Goal: Task Accomplishment & Management: Use online tool/utility

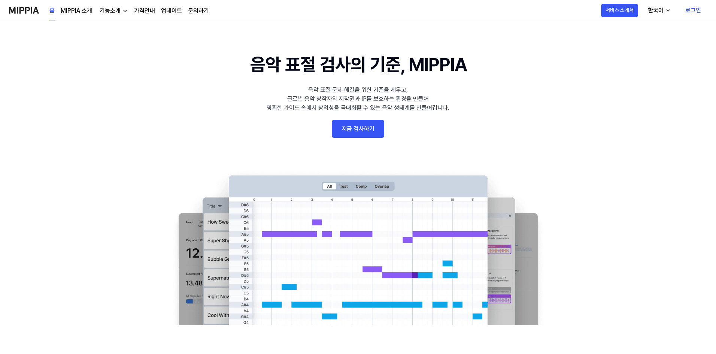
click at [690, 9] on link "로그인" at bounding box center [693, 10] width 28 height 21
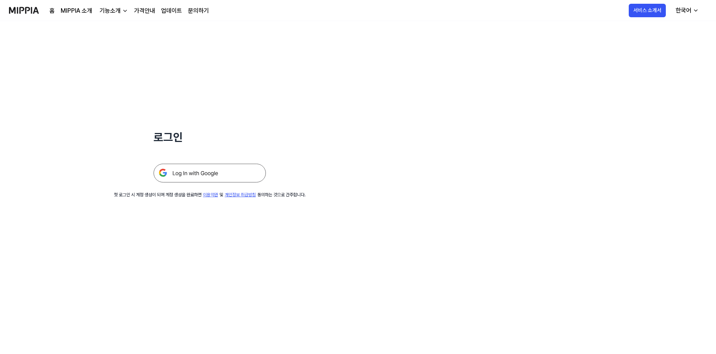
click at [201, 167] on img at bounding box center [210, 173] width 112 height 19
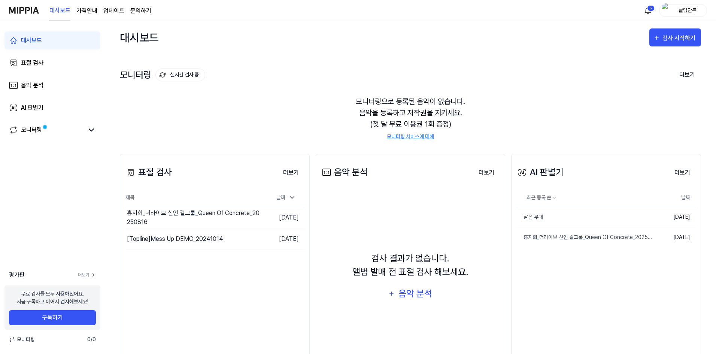
scroll to position [36, 0]
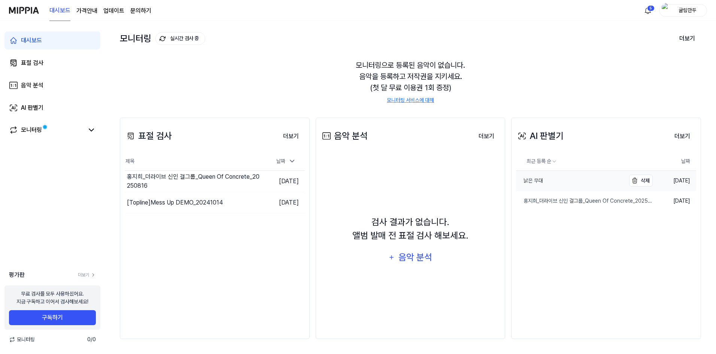
click at [535, 180] on div "낡은 무대" at bounding box center [529, 181] width 27 height 8
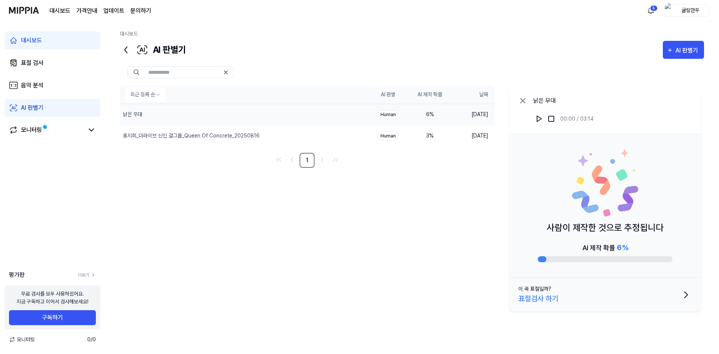
drag, startPoint x: 417, startPoint y: 94, endPoint x: 447, endPoint y: 94, distance: 29.6
click at [447, 94] on th "AI 제작 확률" at bounding box center [430, 95] width 42 height 18
click at [40, 66] on div "표절 검사" at bounding box center [32, 62] width 22 height 9
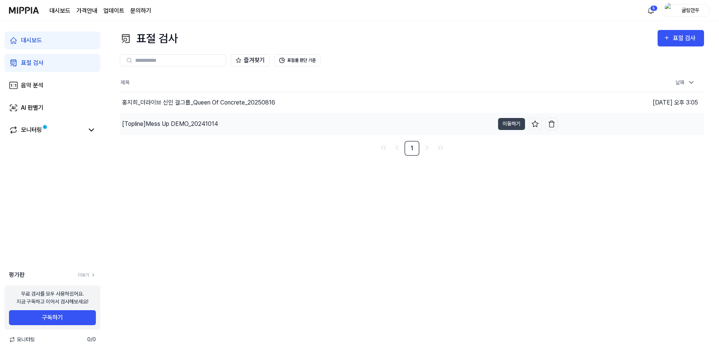
click at [199, 123] on div "[Topline] Mess Up DEMO_20241014" at bounding box center [170, 123] width 96 height 9
click at [199, 123] on div "[Topline] Mess Up DEMO_20241014" at bounding box center [171, 123] width 99 height 9
click at [199, 123] on div "[Topline] Mess Up DEMO_20241014" at bounding box center [170, 123] width 96 height 9
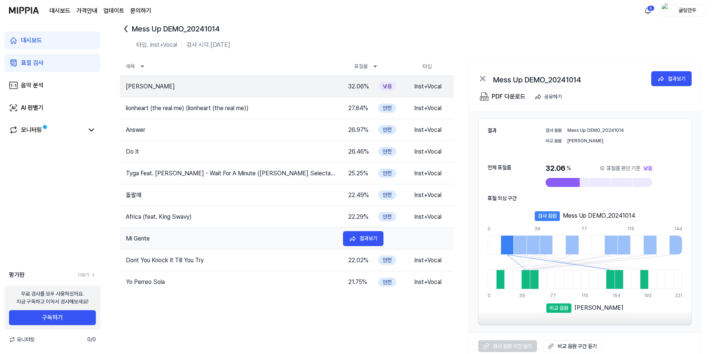
scroll to position [25, 0]
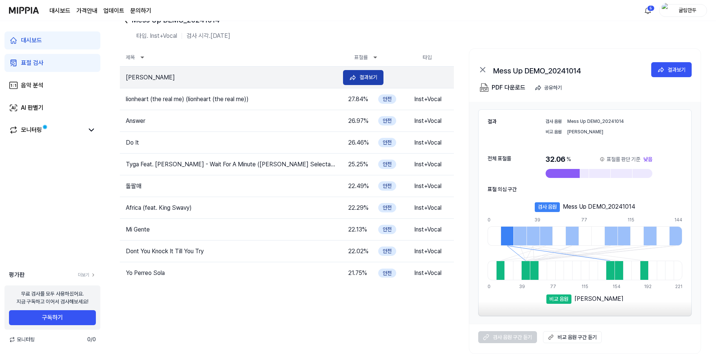
click at [373, 80] on div "결과보기" at bounding box center [368, 77] width 18 height 8
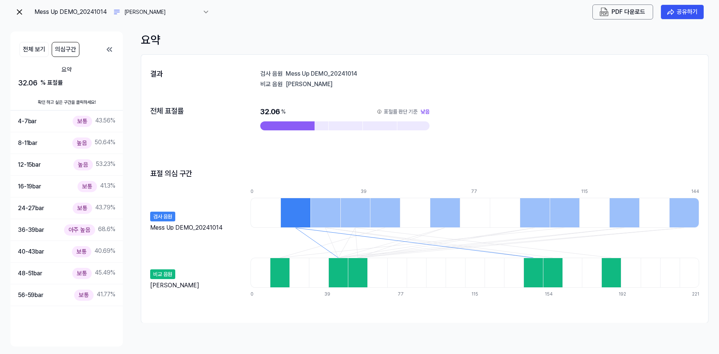
click at [301, 215] on div at bounding box center [295, 213] width 30 height 30
click at [112, 52] on icon at bounding box center [109, 49] width 9 height 9
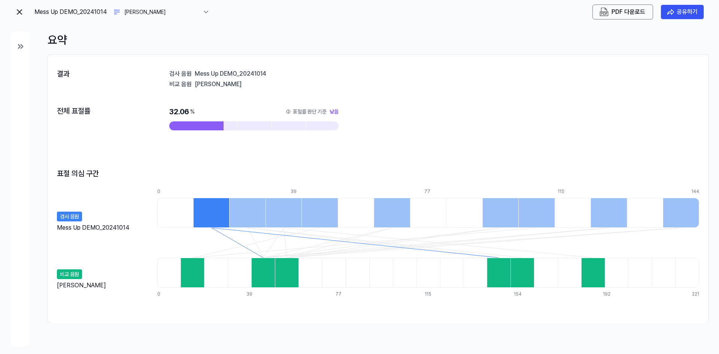
click at [21, 13] on img at bounding box center [19, 11] width 9 height 9
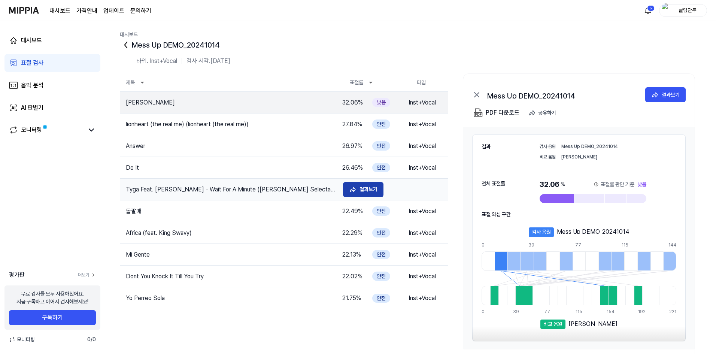
click at [377, 186] on div "결과보기" at bounding box center [368, 189] width 18 height 8
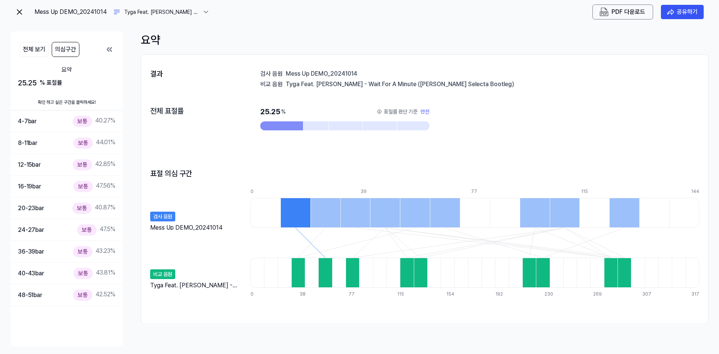
click at [19, 15] on img at bounding box center [19, 11] width 9 height 9
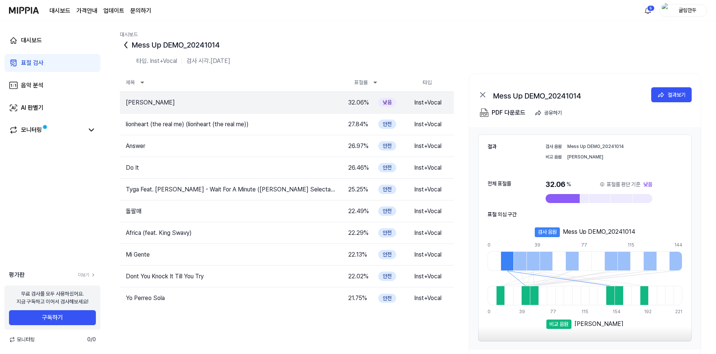
scroll to position [25, 0]
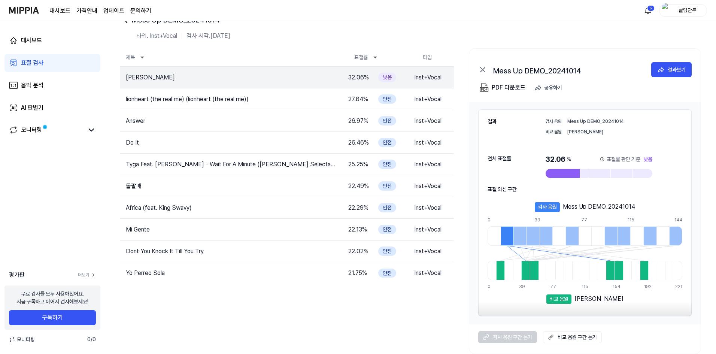
click at [565, 331] on div "표절 의심 구간 검사 음원 Mess Up DEMO_20241014 0 10 19 29 39 48 58 67 77 87 96 106 115 12…" at bounding box center [585, 259] width 195 height 148
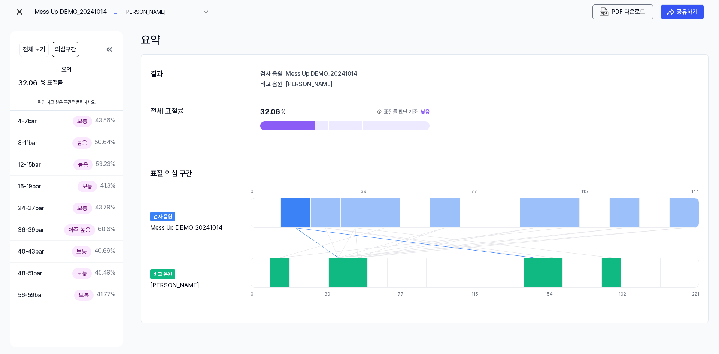
drag, startPoint x: 151, startPoint y: 285, endPoint x: 183, endPoint y: 289, distance: 32.0
click at [183, 289] on div "비교 음원 [PERSON_NAME]" at bounding box center [196, 275] width 93 height 30
click at [19, 12] on img at bounding box center [19, 11] width 9 height 9
